Goal: Transaction & Acquisition: Book appointment/travel/reservation

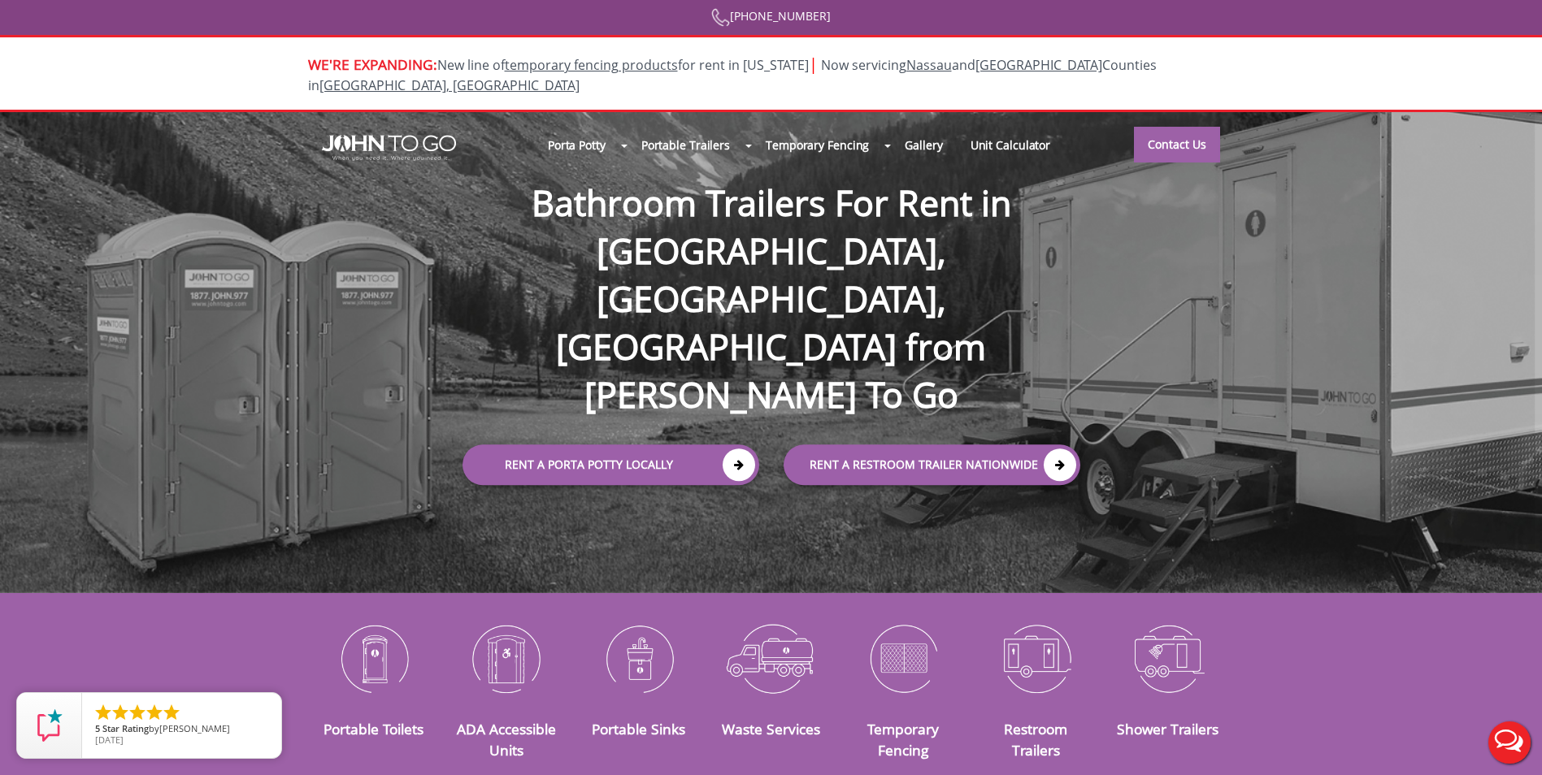
click at [630, 40] on div "WE'RE EXPANDING: New line of temporary fencing products for rent in [US_STATE] …" at bounding box center [771, 73] width 1542 height 77
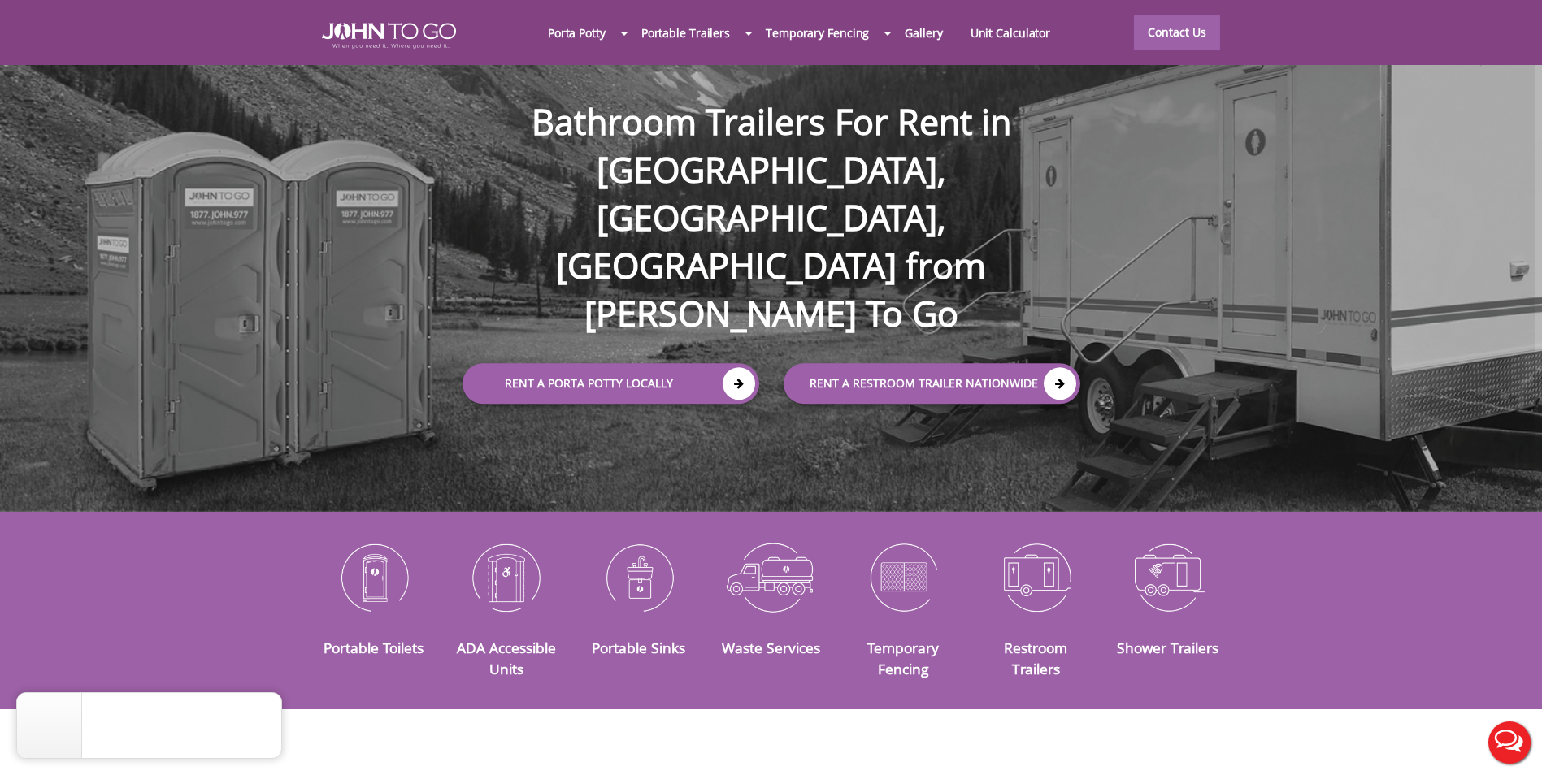
click at [1001, 32] on div at bounding box center [771, 387] width 1542 height 775
click at [983, 41] on link "Unit Calculator" at bounding box center [1011, 32] width 108 height 35
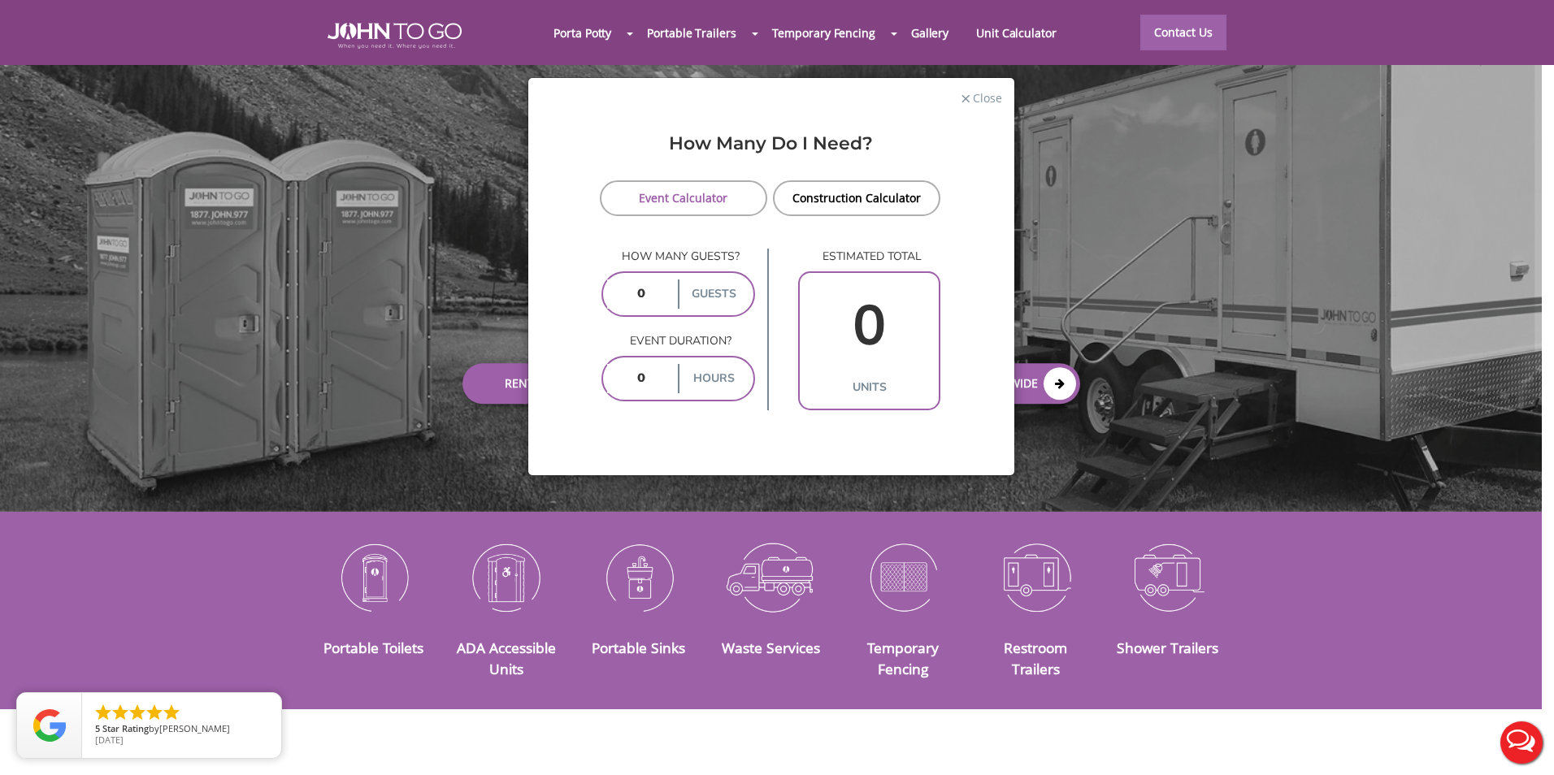
click at [658, 299] on input "number" at bounding box center [640, 294] width 67 height 29
type input "56"
click at [801, 266] on div "estimated total 0 units" at bounding box center [869, 330] width 142 height 162
click at [671, 393] on input "number" at bounding box center [640, 378] width 67 height 29
type input "4"
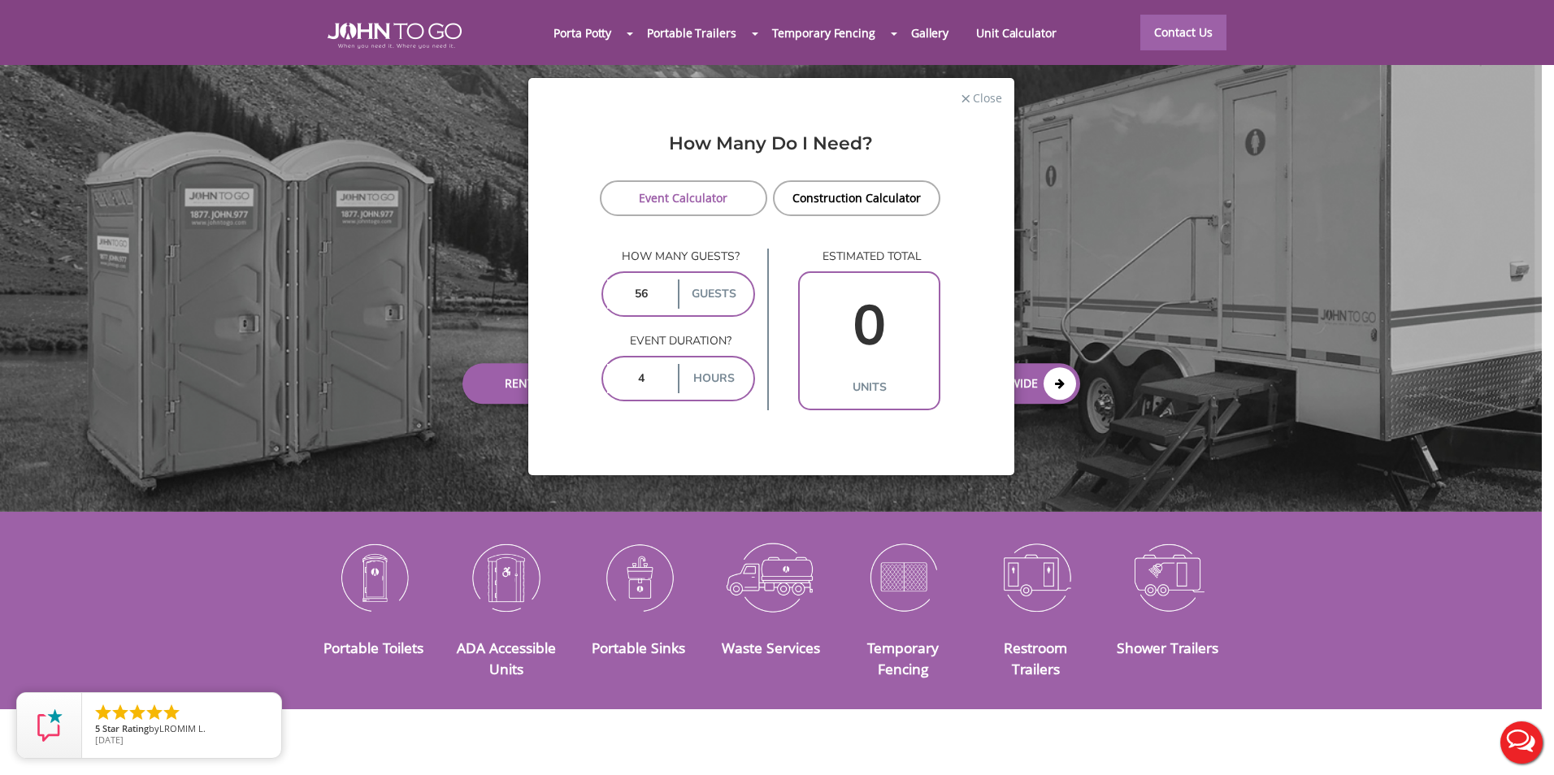
type input "2"
type input "4"
drag, startPoint x: 667, startPoint y: 302, endPoint x: 618, endPoint y: 302, distance: 48.8
click at [618, 302] on input "56" at bounding box center [640, 294] width 67 height 29
type input "1"
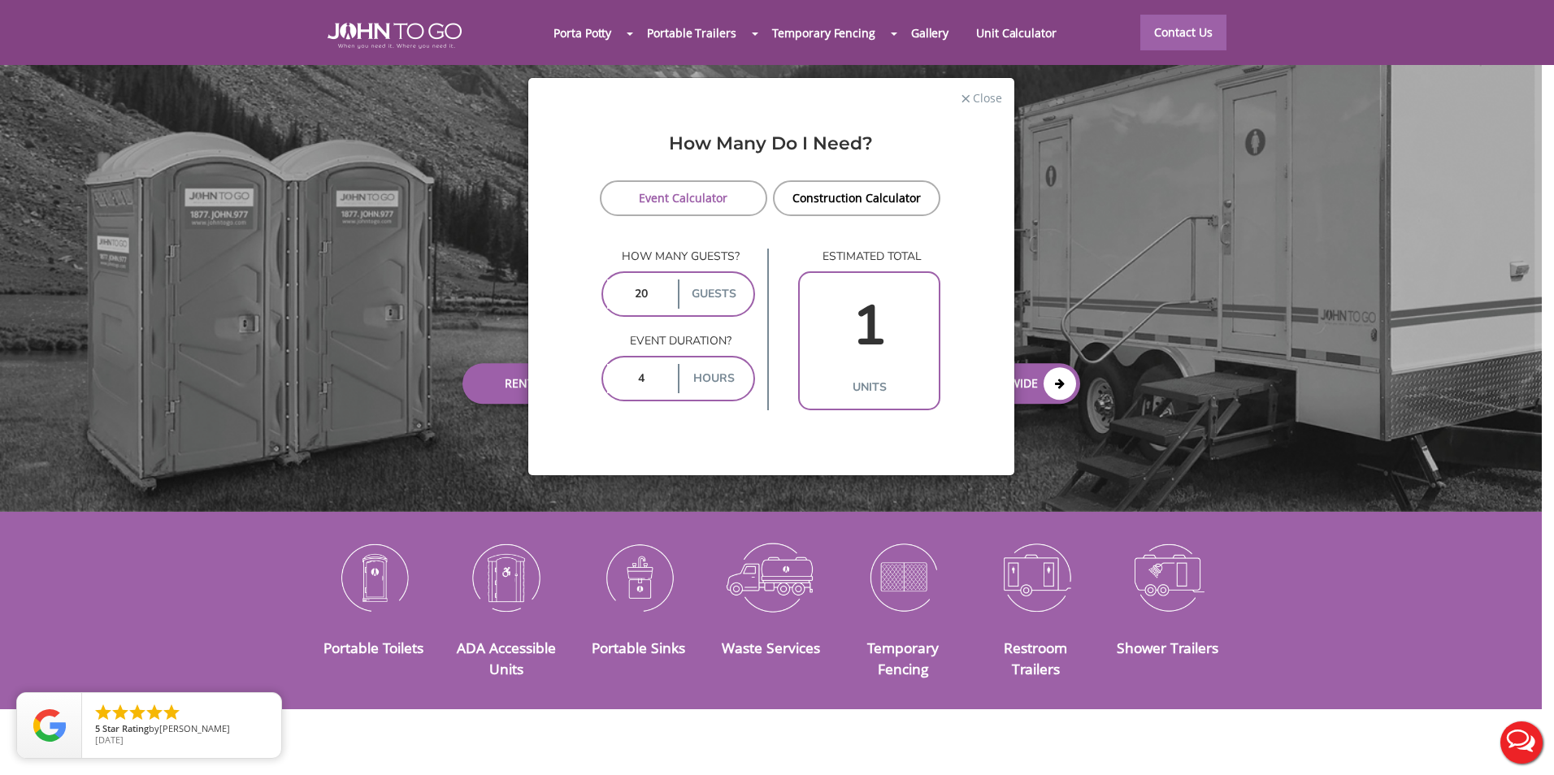
type input "200"
type input "3"
type input "200"
click at [649, 377] on input "4" at bounding box center [640, 378] width 67 height 29
type input "8"
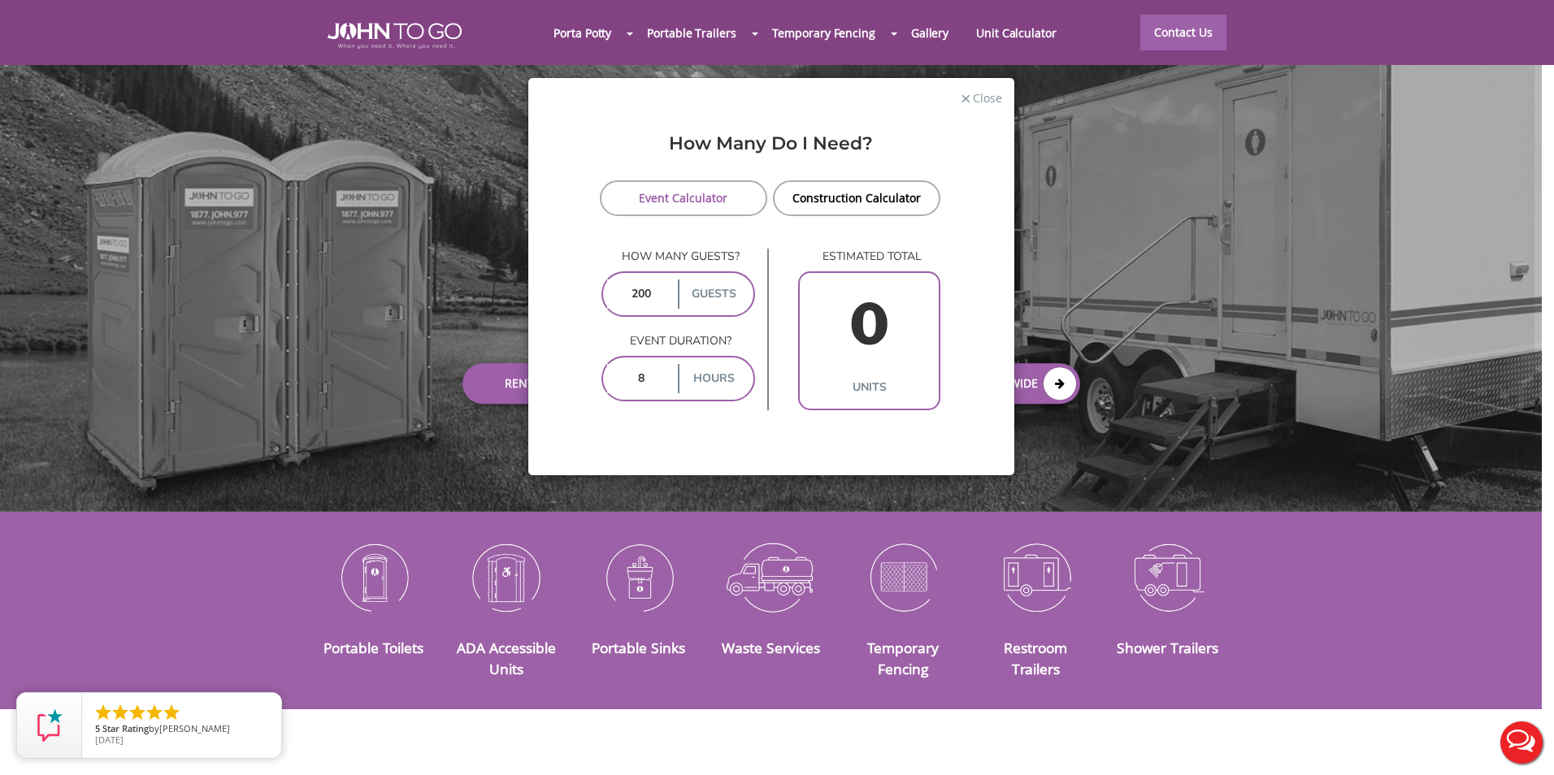
type input "6"
drag, startPoint x: 649, startPoint y: 286, endPoint x: 610, endPoint y: 289, distance: 39.1
click at [610, 289] on input "200" at bounding box center [640, 294] width 67 height 29
click at [702, 27] on div "× Close How Many Do I Need? Event Calculator Construction Calculator How many g…" at bounding box center [777, 387] width 1554 height 775
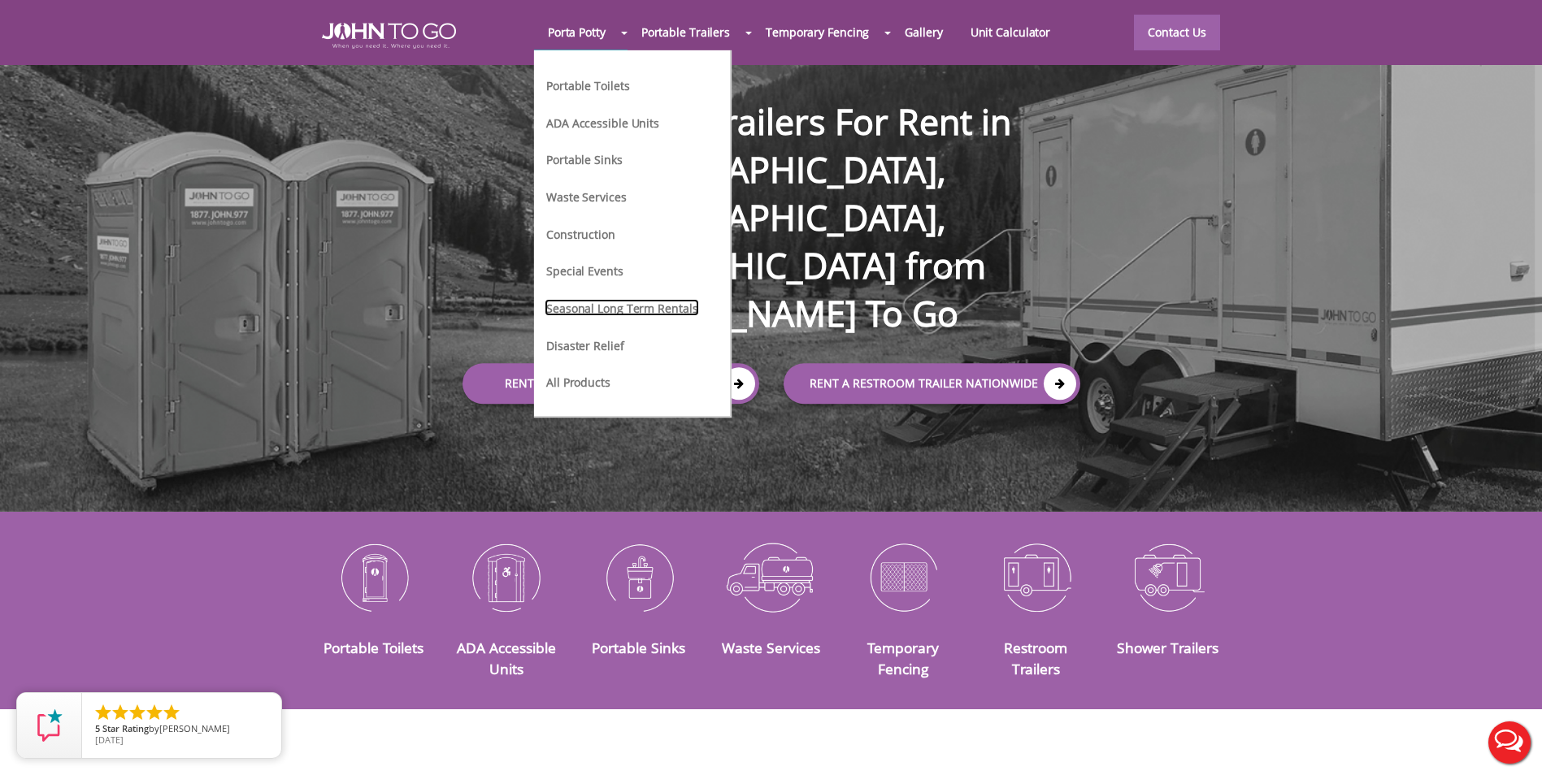
click at [585, 308] on link "Seasonal Long Term Rentals" at bounding box center [622, 307] width 154 height 17
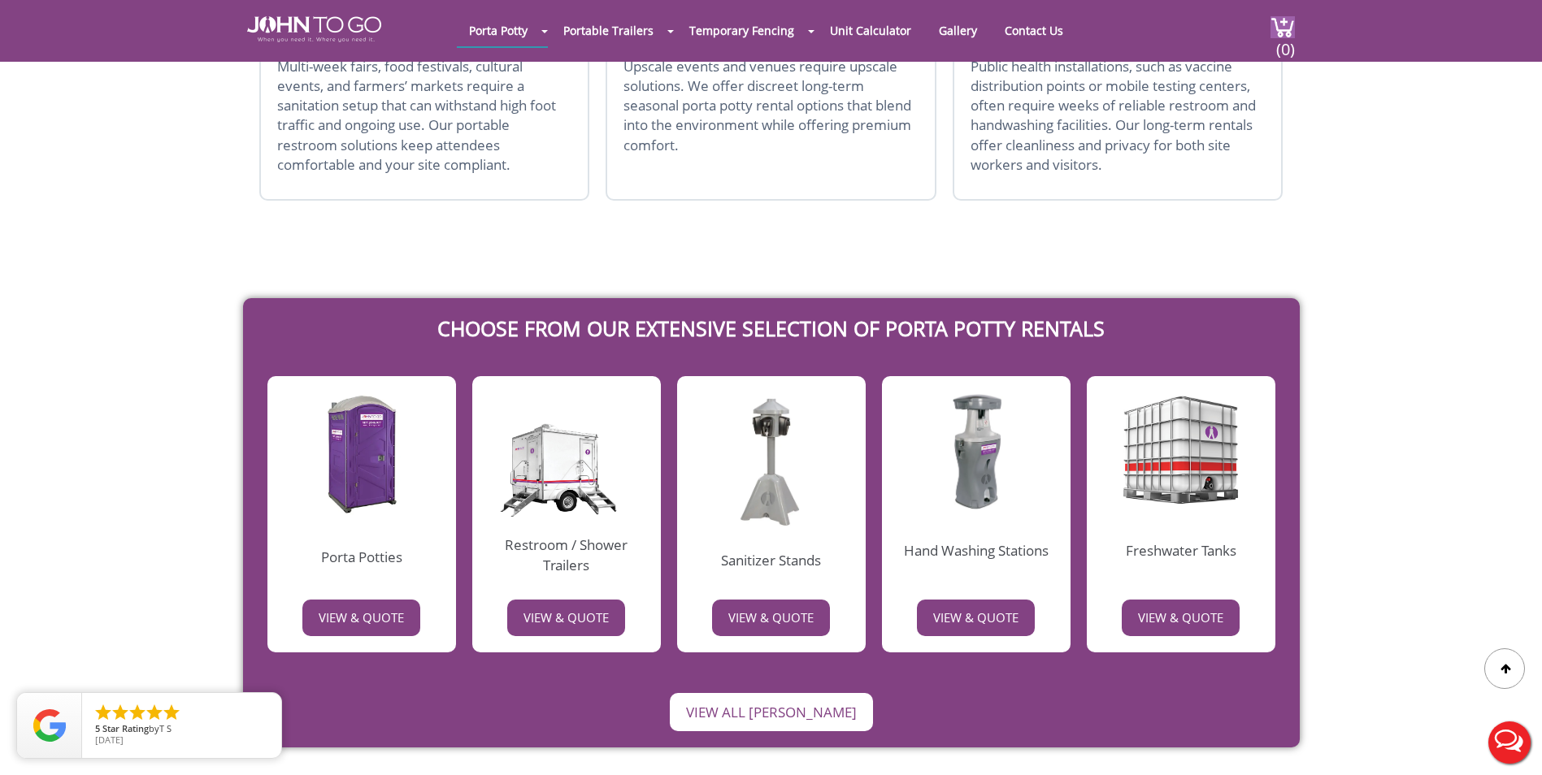
scroll to position [975, 0]
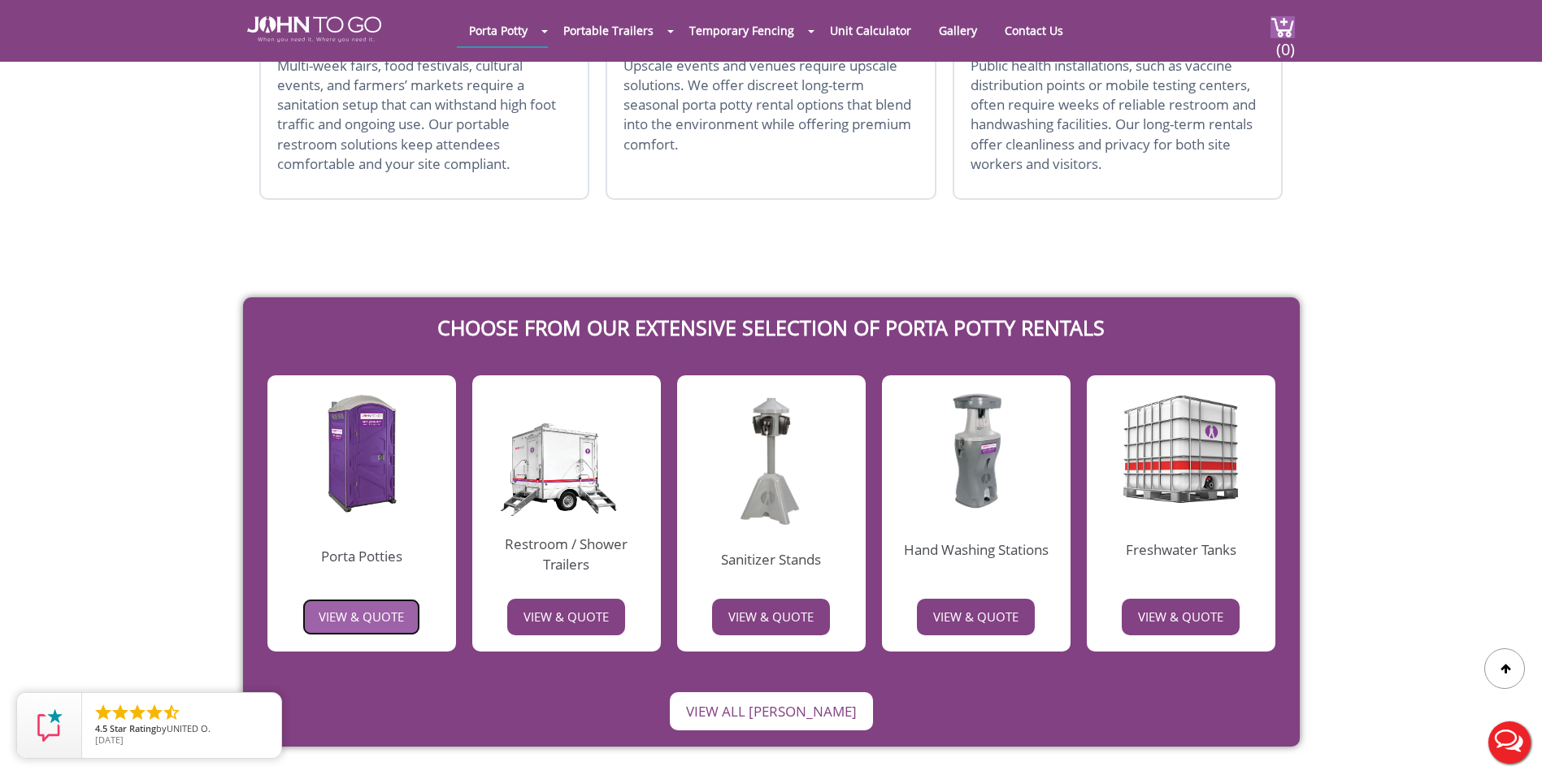
click at [345, 611] on span "VIEW & QUOTE" at bounding box center [361, 617] width 85 height 12
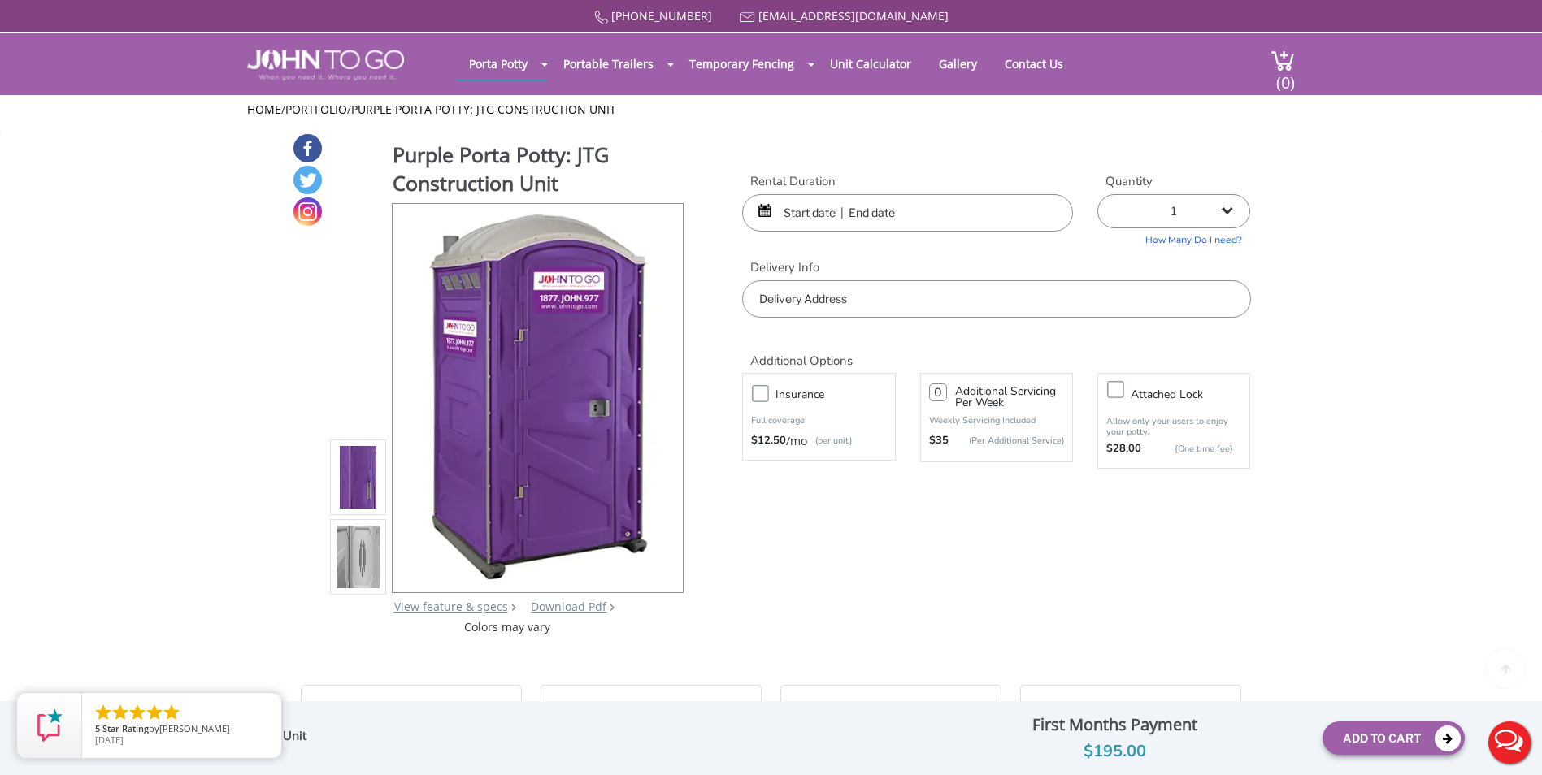
click at [920, 228] on input "text" at bounding box center [907, 212] width 331 height 37
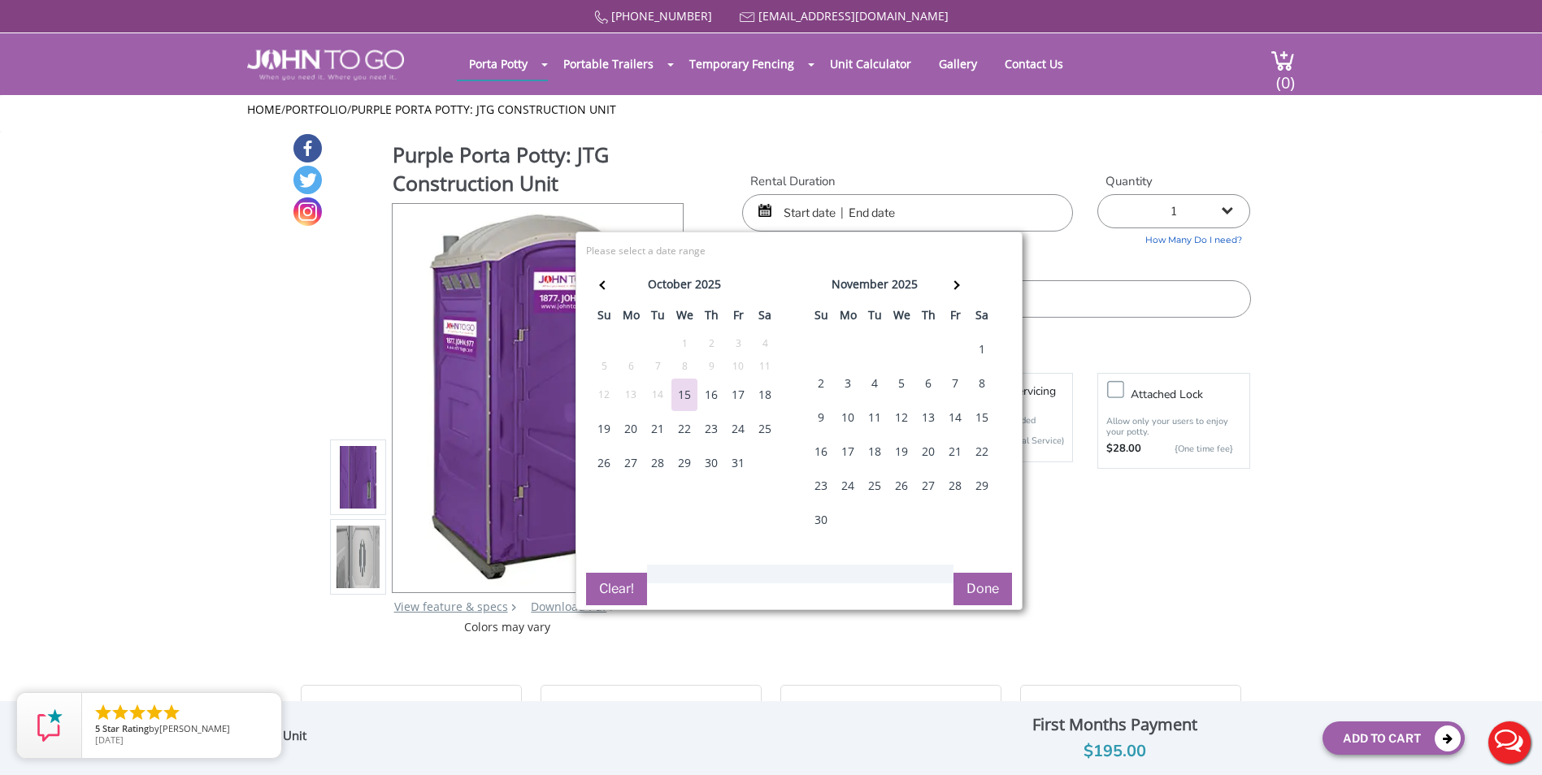
click at [680, 434] on div "22" at bounding box center [684, 429] width 26 height 33
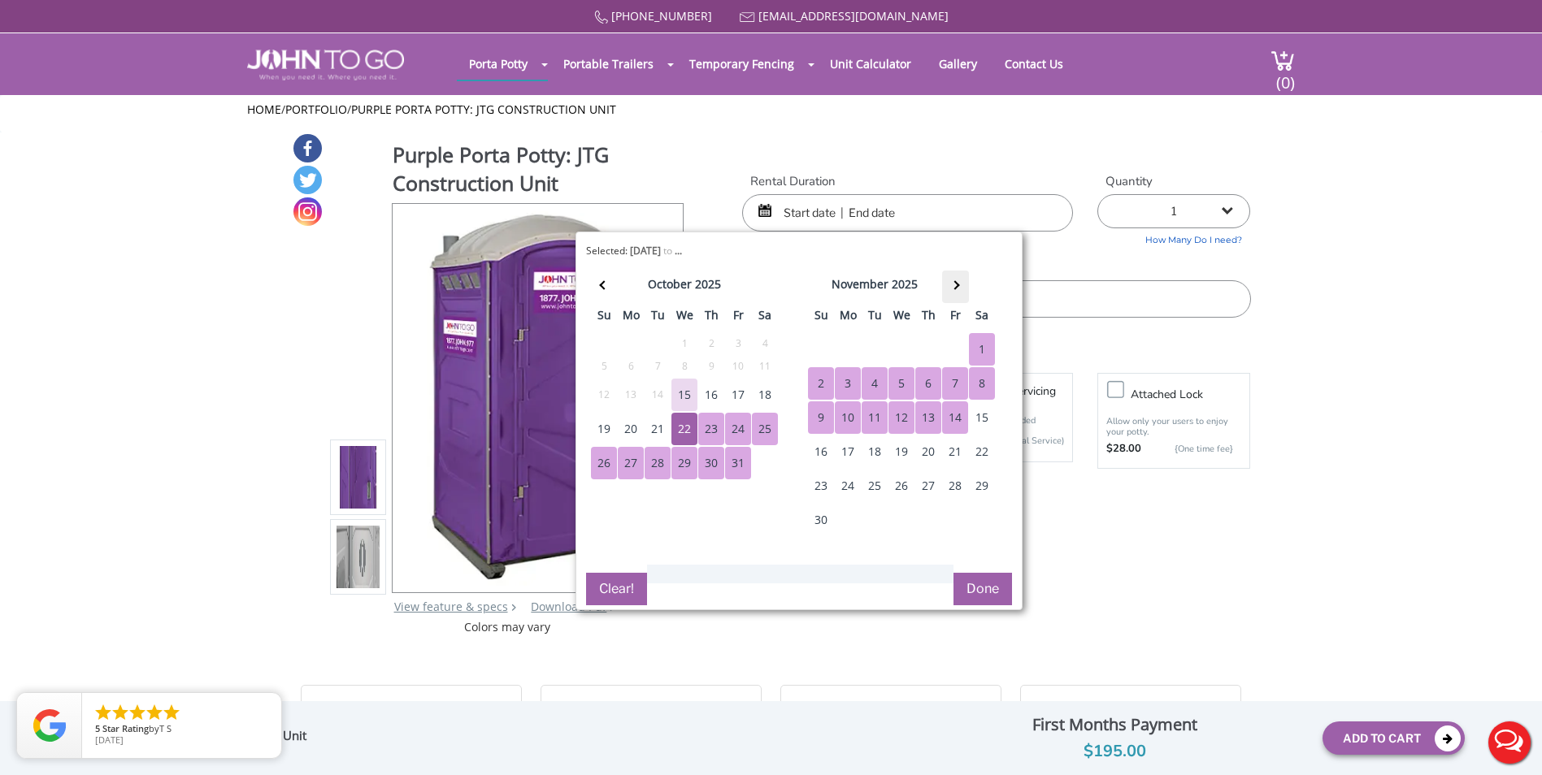
click at [961, 284] on th at bounding box center [955, 287] width 27 height 33
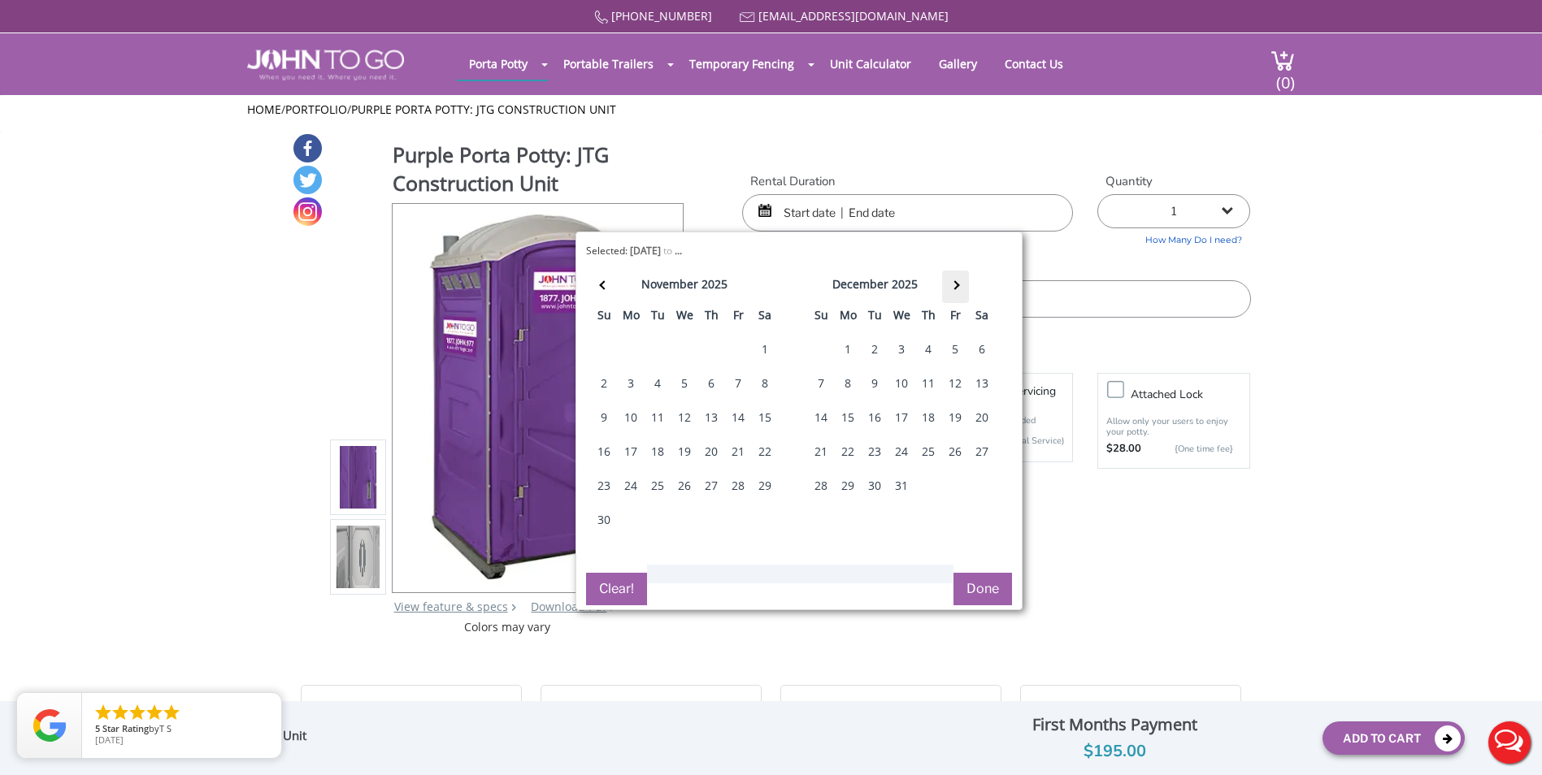
click at [961, 284] on th at bounding box center [955, 287] width 27 height 33
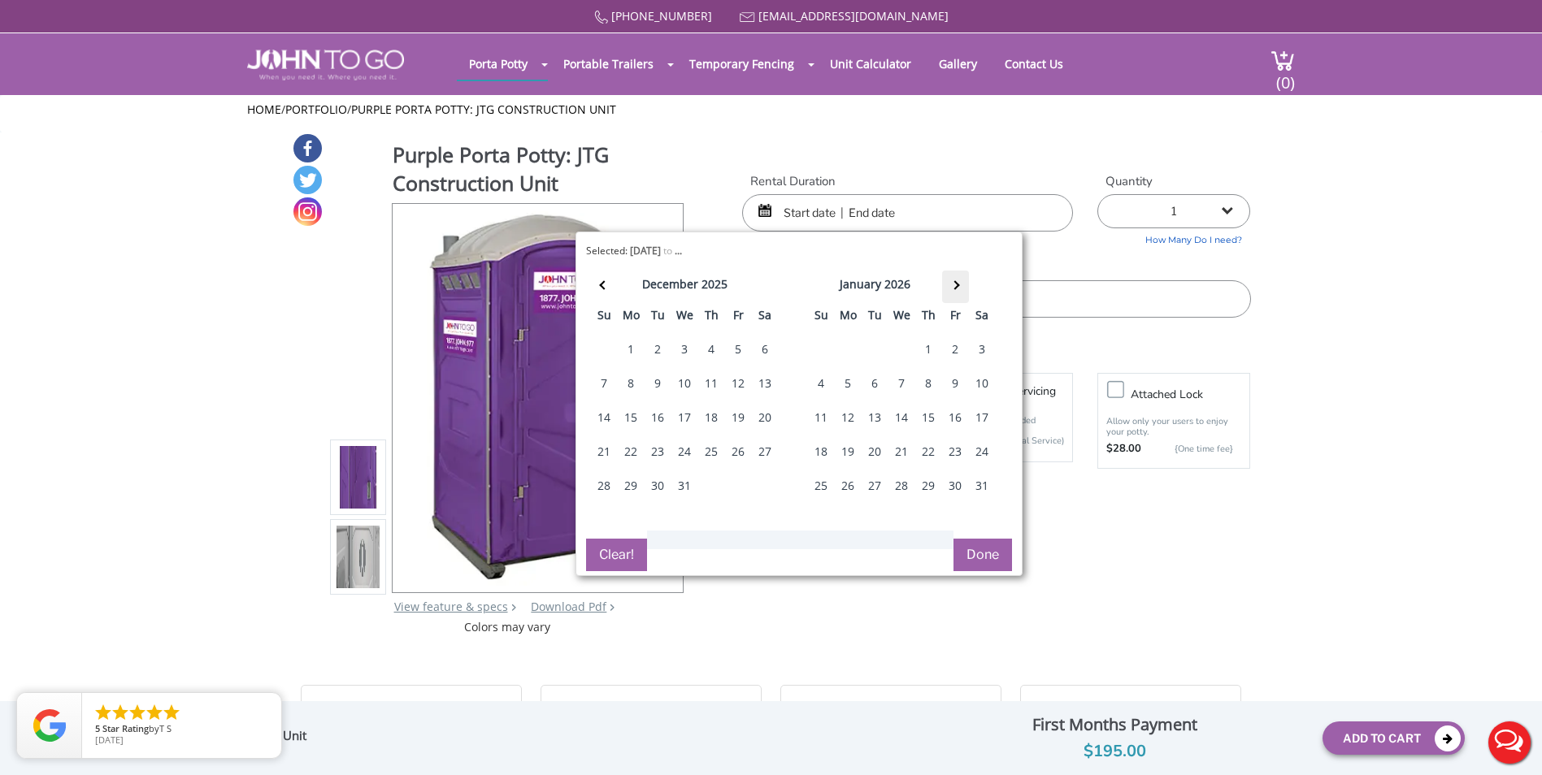
click at [961, 284] on th at bounding box center [955, 287] width 27 height 33
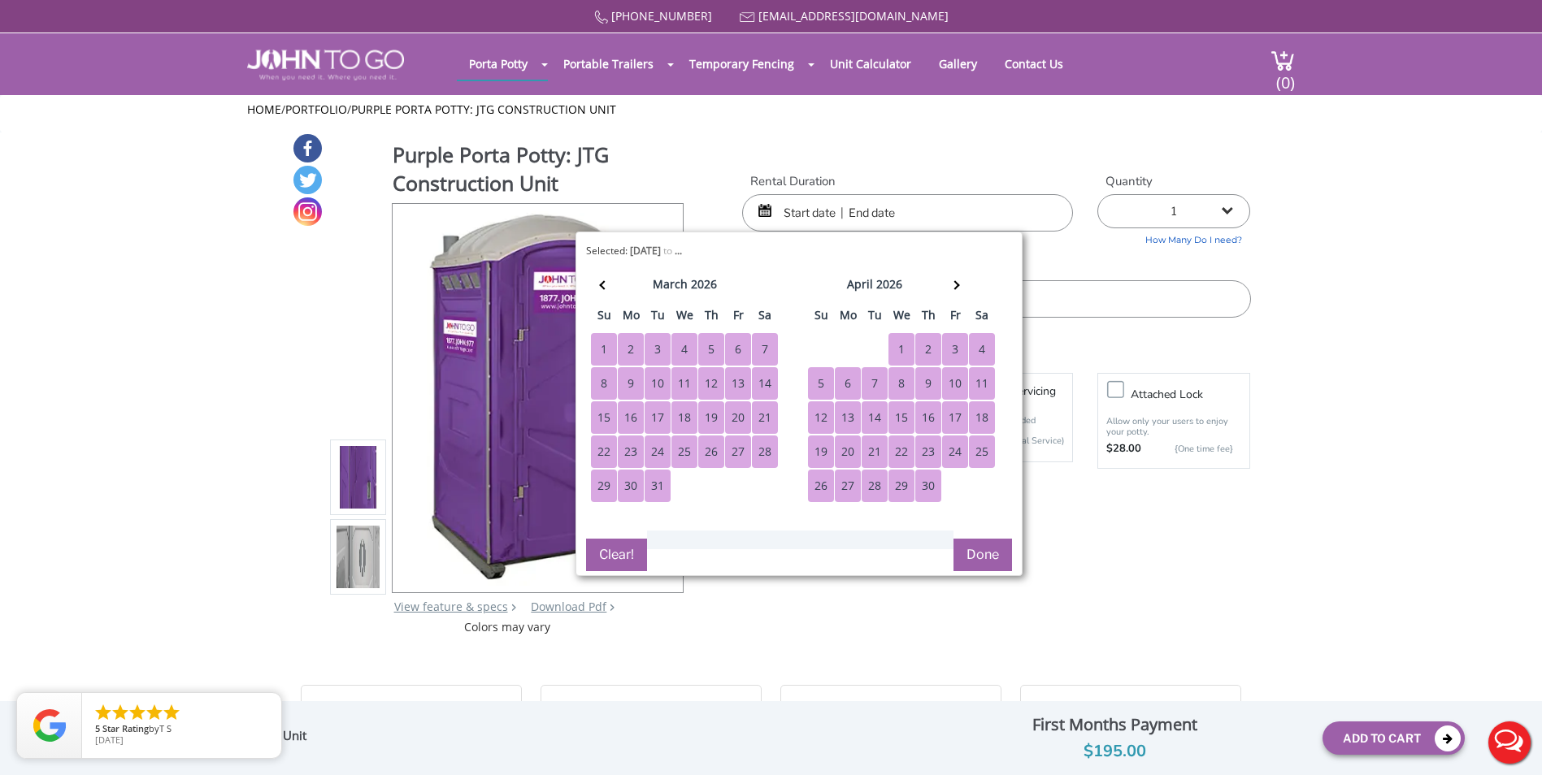
click at [921, 489] on div "30" at bounding box center [928, 486] width 26 height 33
type input "10/22/2025 to 04/30/2026"
